Goal: Task Accomplishment & Management: Use online tool/utility

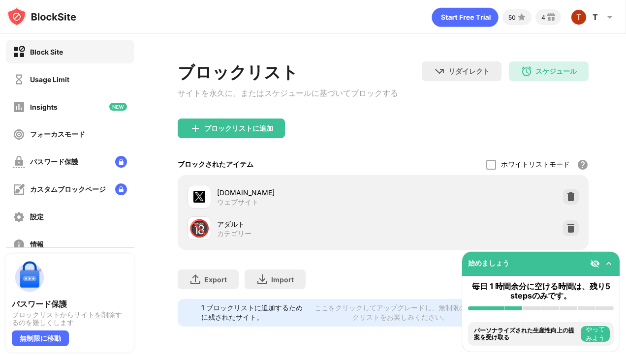
drag, startPoint x: 564, startPoint y: 197, endPoint x: 335, endPoint y: 106, distance: 246.7
click at [335, 106] on div "ブロックリスト サイトを永久に、またはスケジュールに基づいてブロックする" at bounding box center [288, 90] width 220 height 57
click at [566, 202] on img at bounding box center [571, 197] width 10 height 10
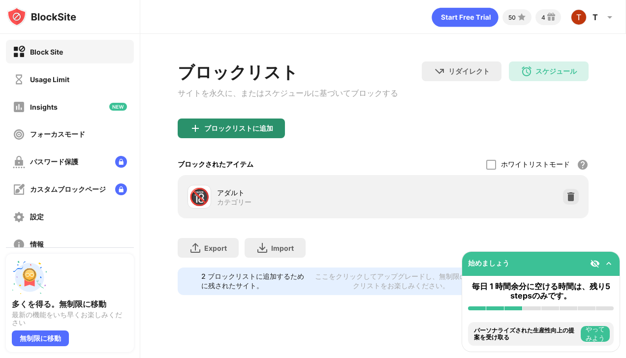
click at [277, 138] on div "ブロックリストに追加" at bounding box center [231, 129] width 107 height 20
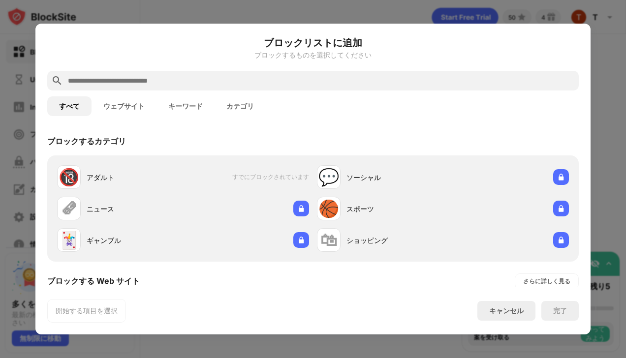
click at [144, 114] on button "ウェブサイト" at bounding box center [124, 106] width 65 height 20
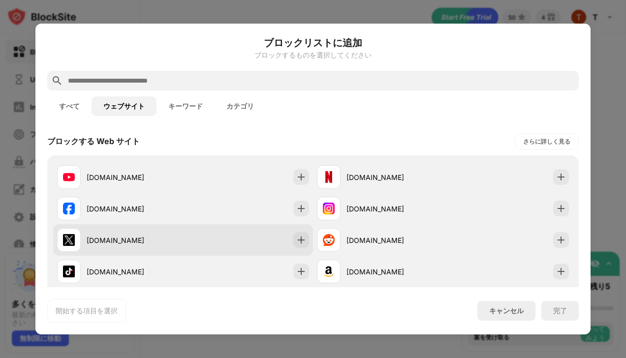
click at [305, 245] on div at bounding box center [301, 240] width 16 height 16
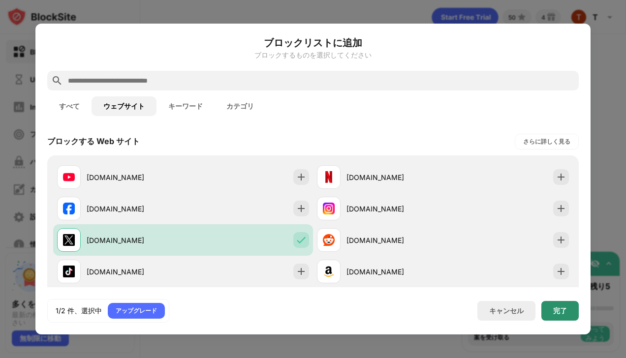
click at [554, 310] on div "完了" at bounding box center [560, 311] width 14 height 8
